Goal: Answer question/provide support: Share knowledge or assist other users

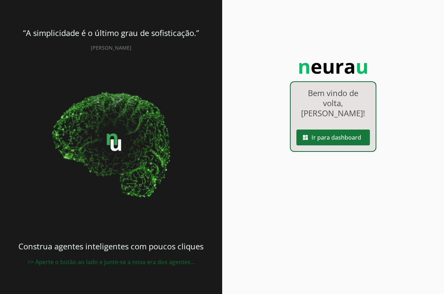
click at [317, 143] on span at bounding box center [332, 137] width 73 height 17
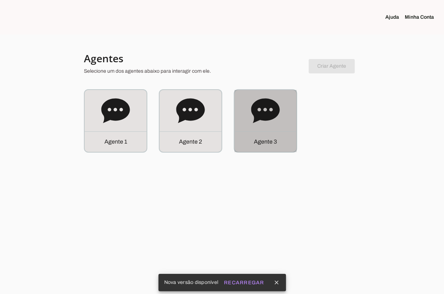
click at [275, 139] on p "Agente 3" at bounding box center [265, 141] width 23 height 9
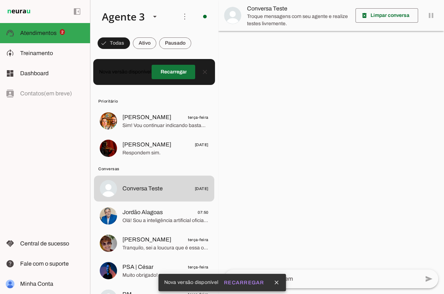
click at [184, 73] on span at bounding box center [174, 71] width 44 height 17
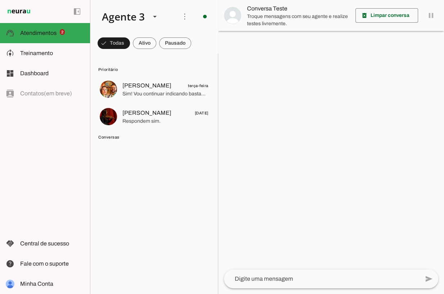
click at [117, 137] on span "Conversas" at bounding box center [153, 137] width 110 height 6
